Goal: Transaction & Acquisition: Purchase product/service

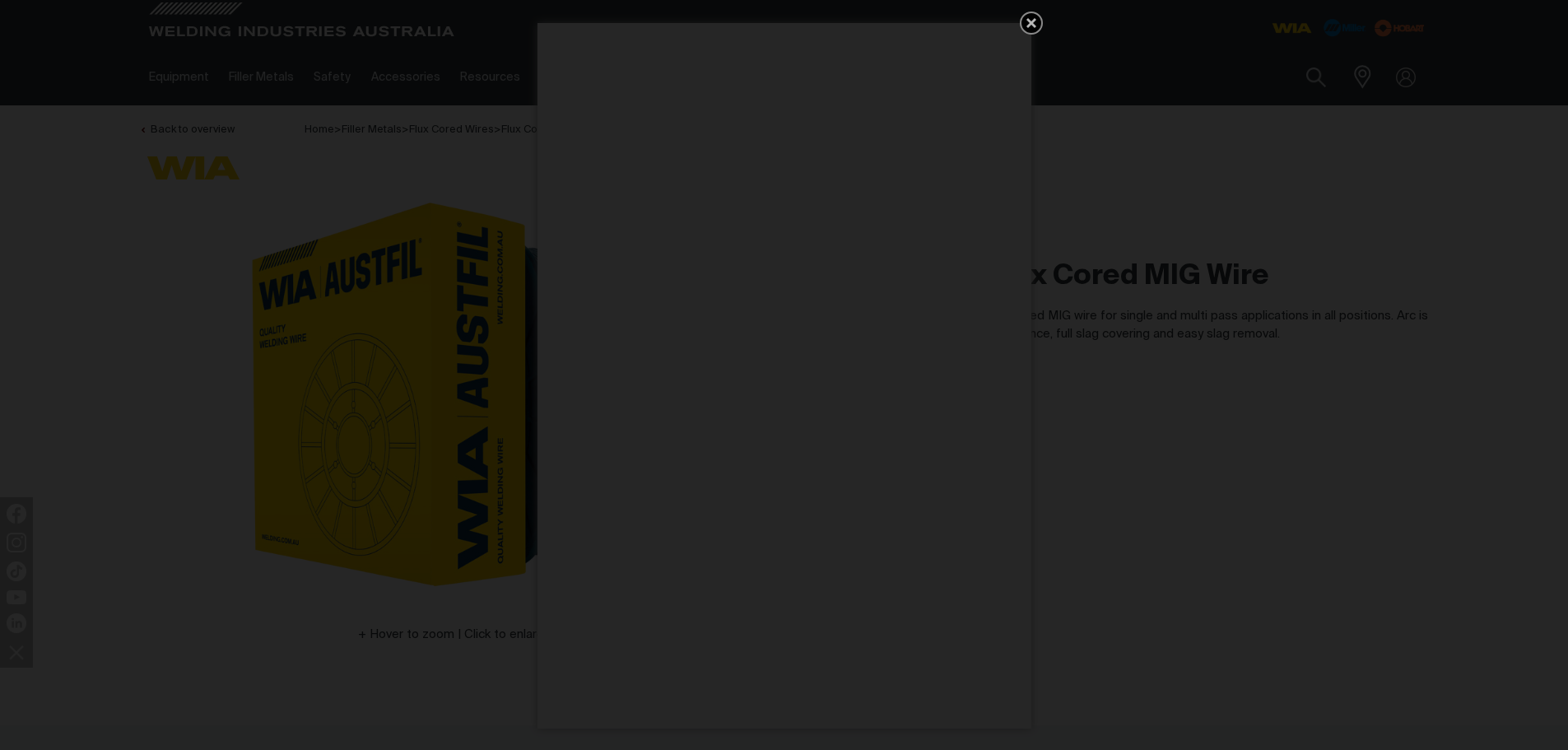
click at [1031, 19] on icon "Get 5 WIA Welding Guides Free!" at bounding box center [1031, 23] width 19 height 19
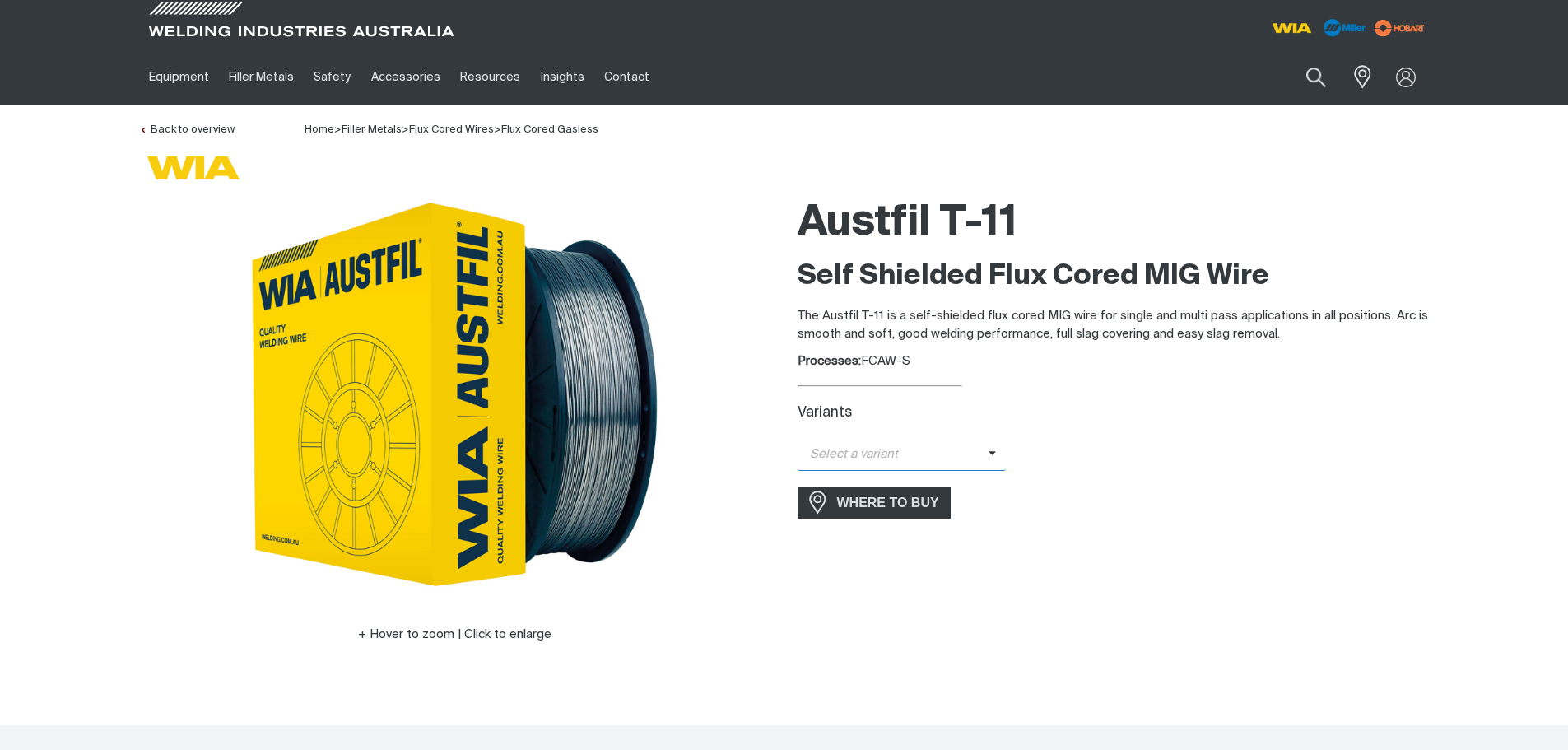
click at [971, 464] on span "Select a variant" at bounding box center [892, 455] width 191 height 19
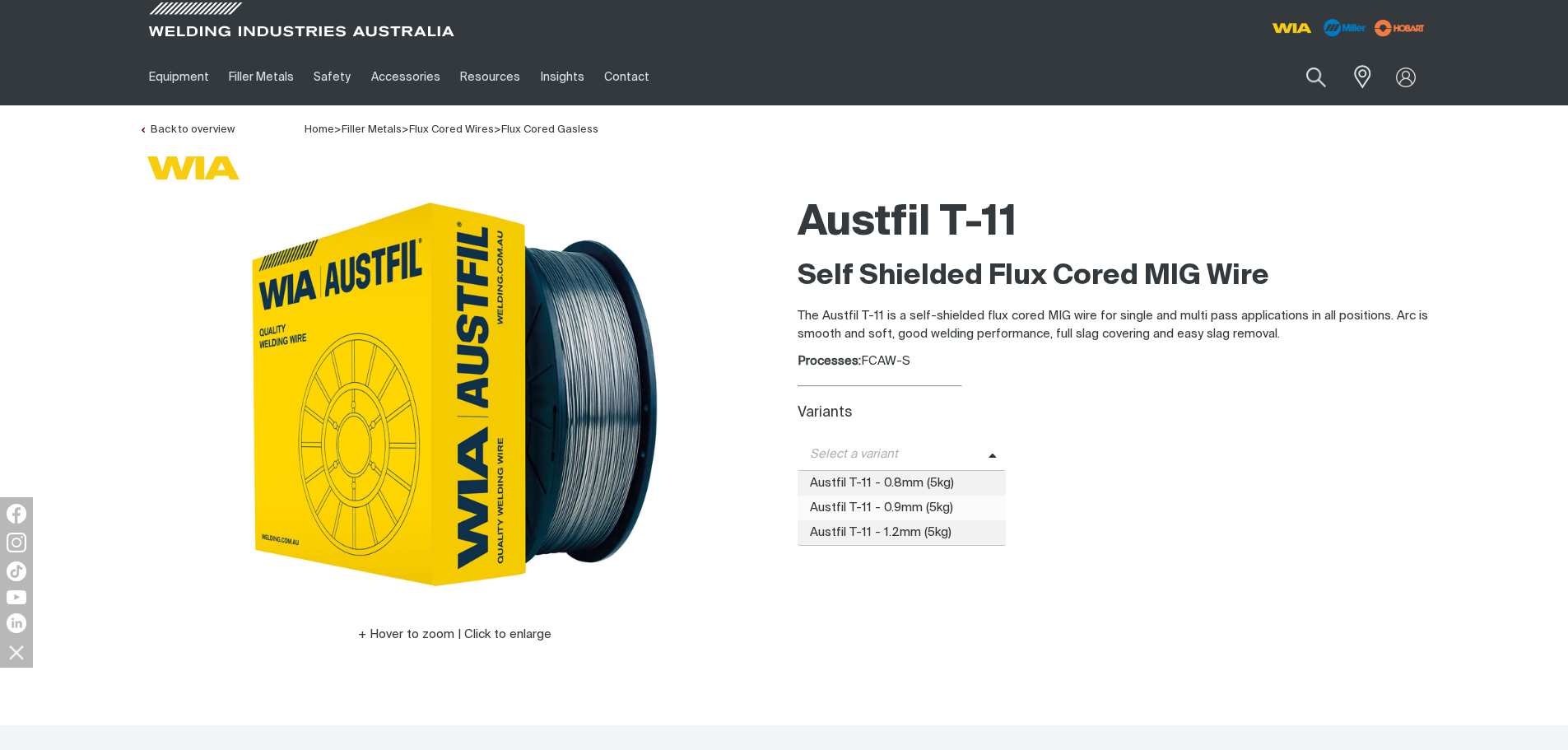
click at [951, 505] on span "Austfil T-11 - 0.9mm (5kg)" at bounding box center [901, 508] width 209 height 25
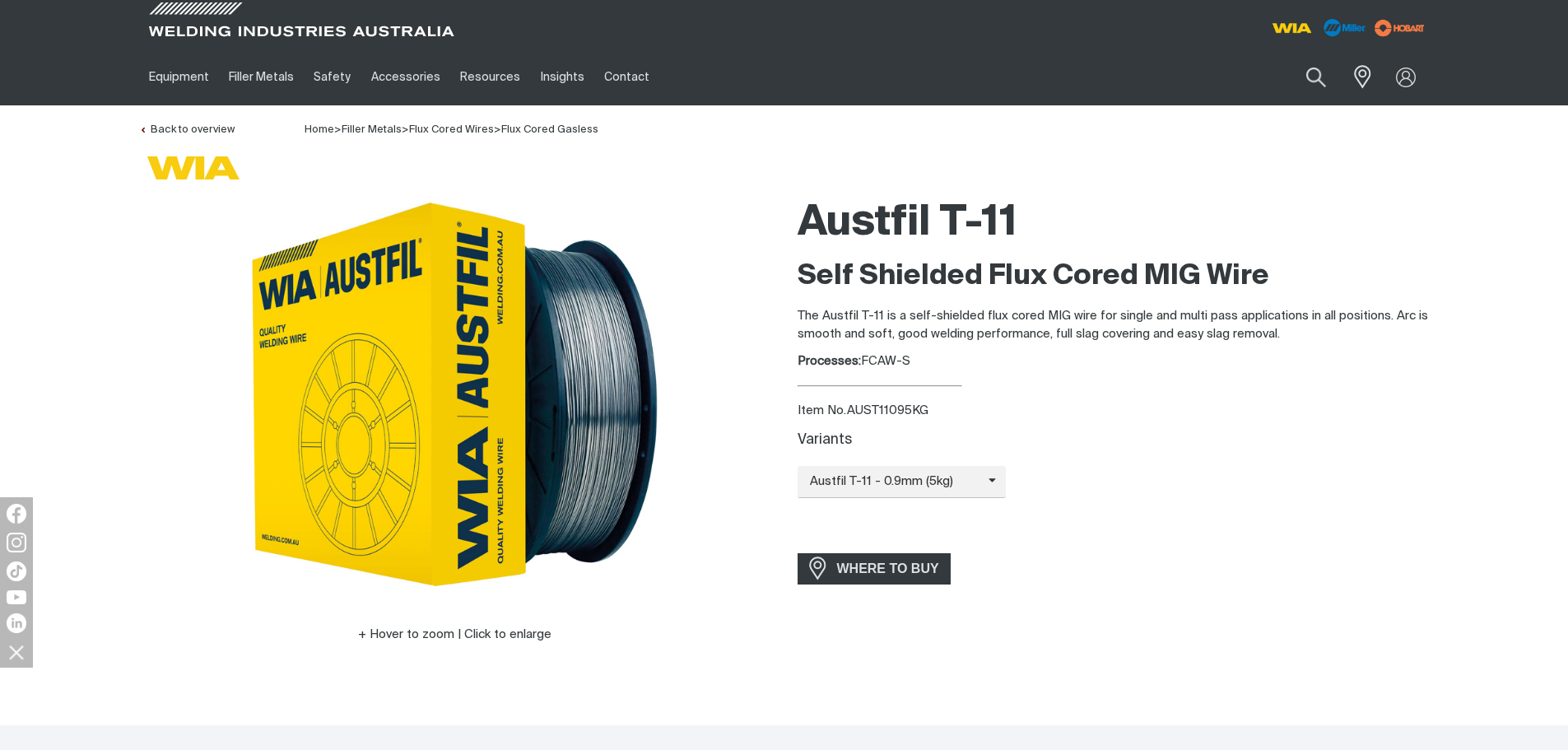
click at [1194, 490] on div "Austfil T-11 - 0.9mm (5kg) Austfil T-11 - 0.8mm (5kg) Austfil T-11 - 0.9mm (5kg…" at bounding box center [1113, 482] width 632 height 32
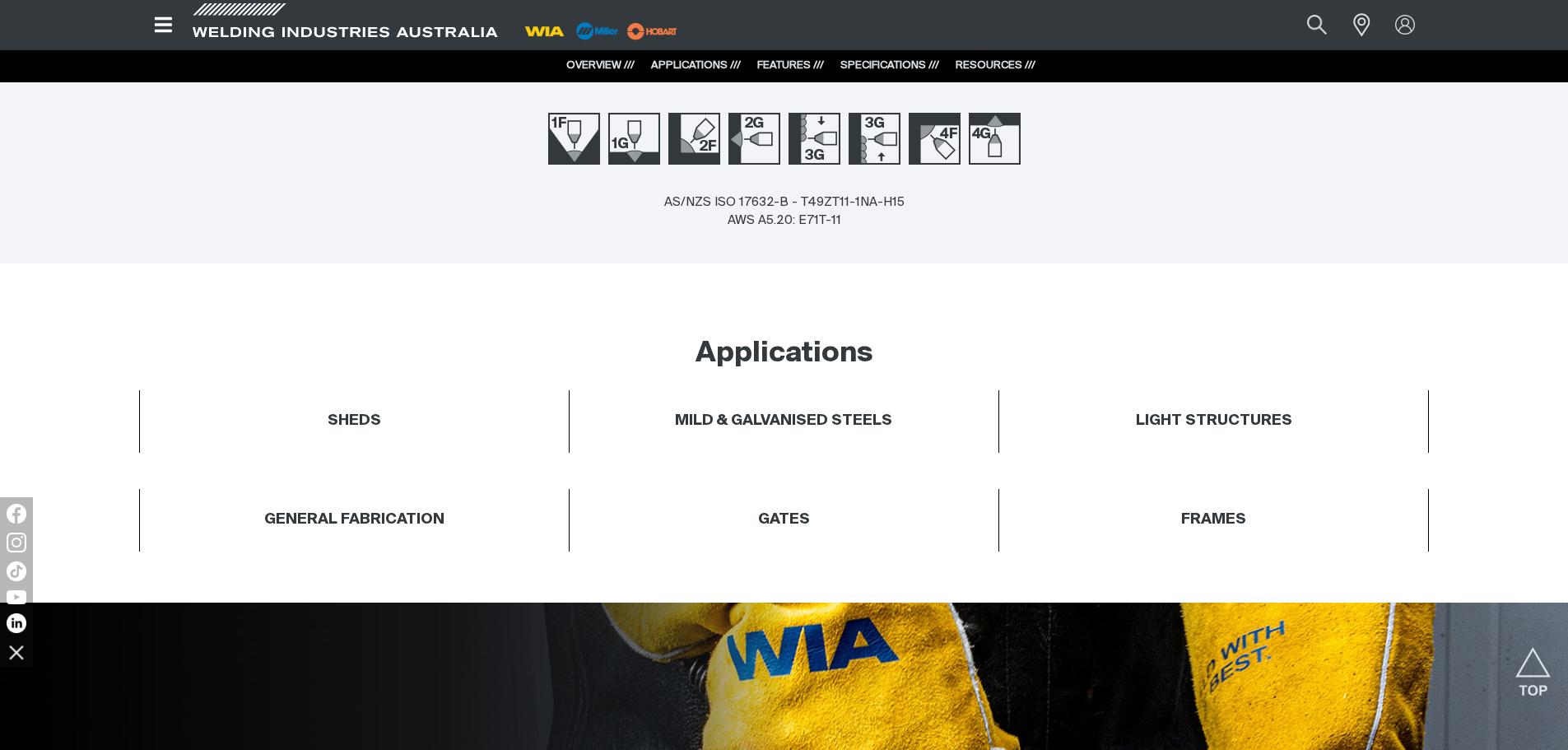
scroll to position [156, 0]
